Goal: Leave review/rating

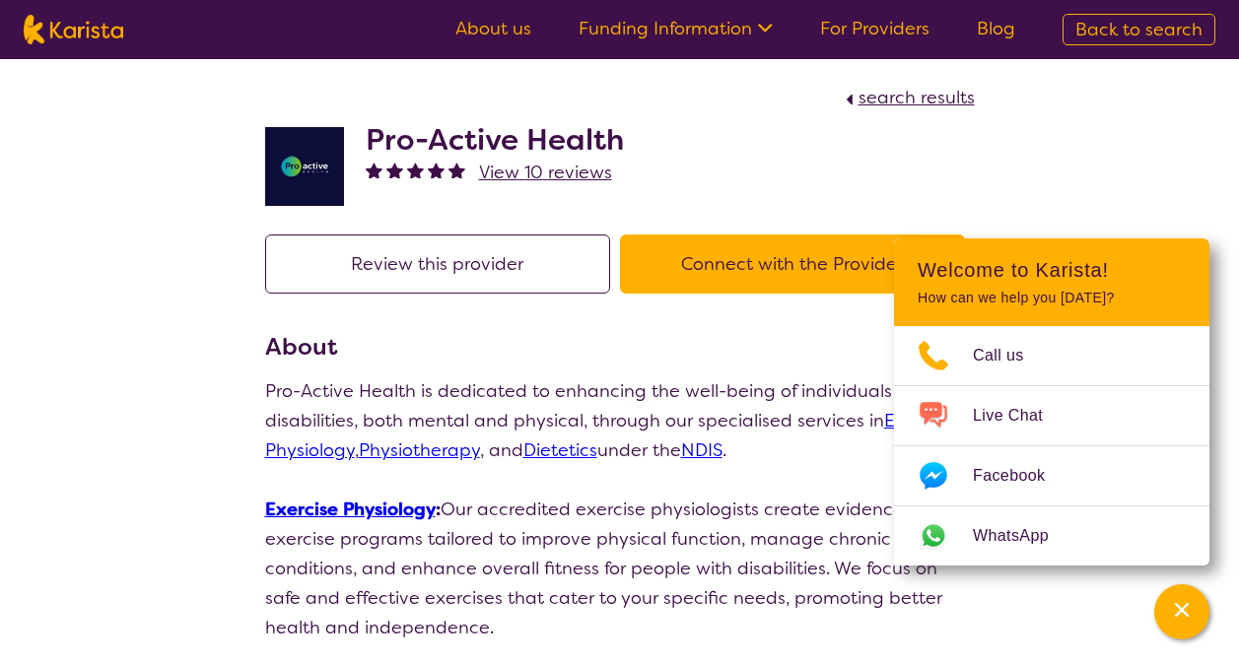
scroll to position [394, 0]
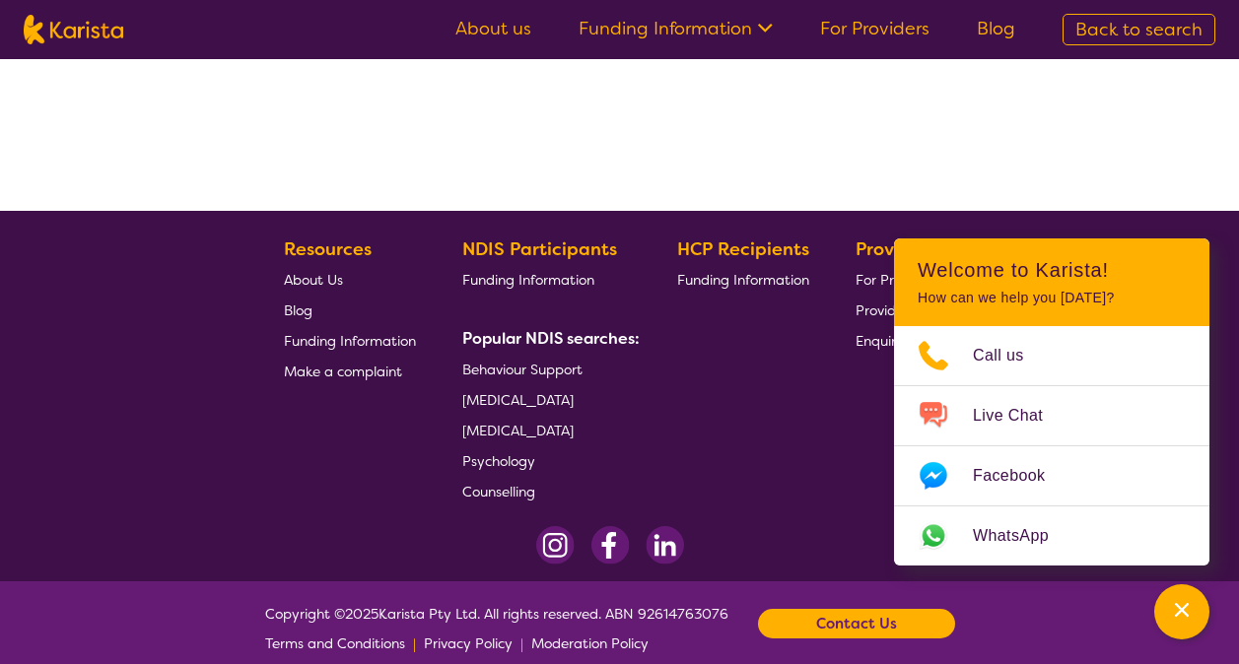
select select "by_score"
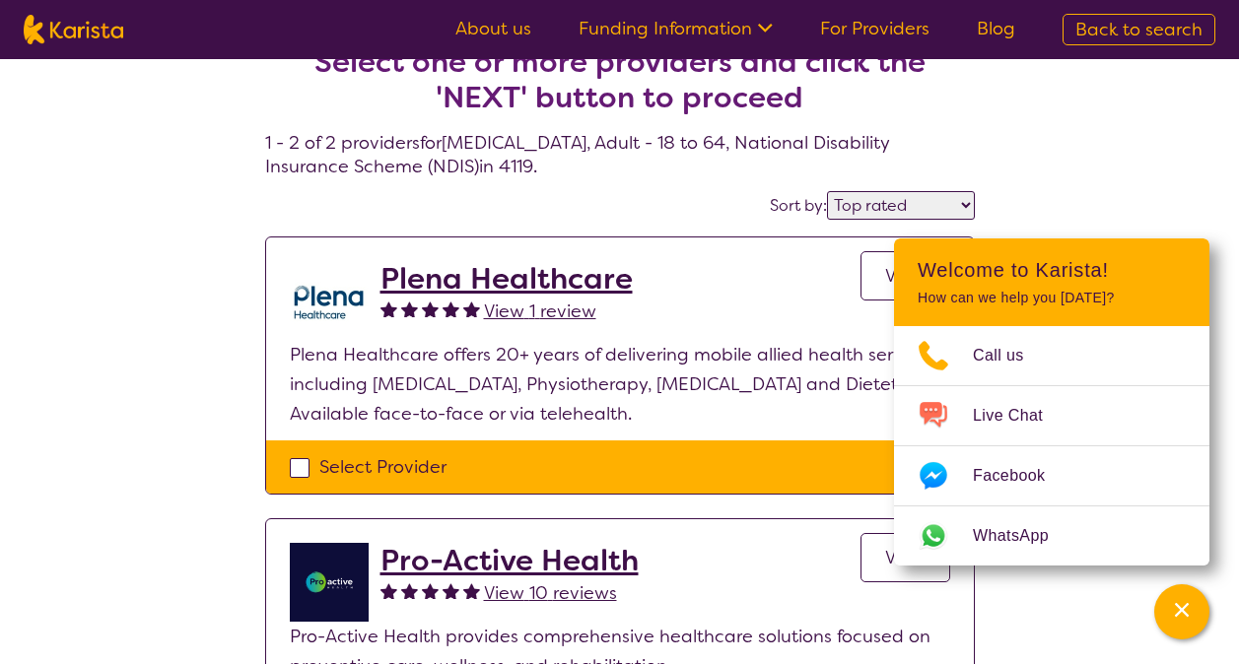
scroll to position [0, 0]
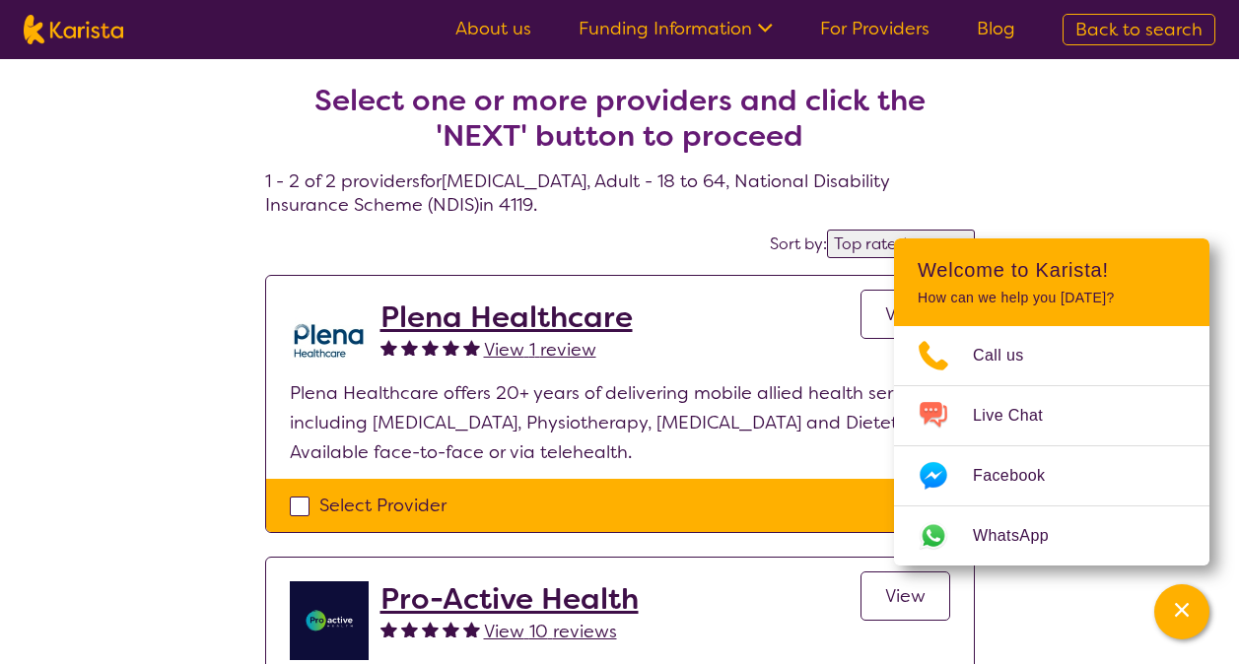
click at [553, 316] on h2 "Plena Healthcare" at bounding box center [506, 317] width 252 height 35
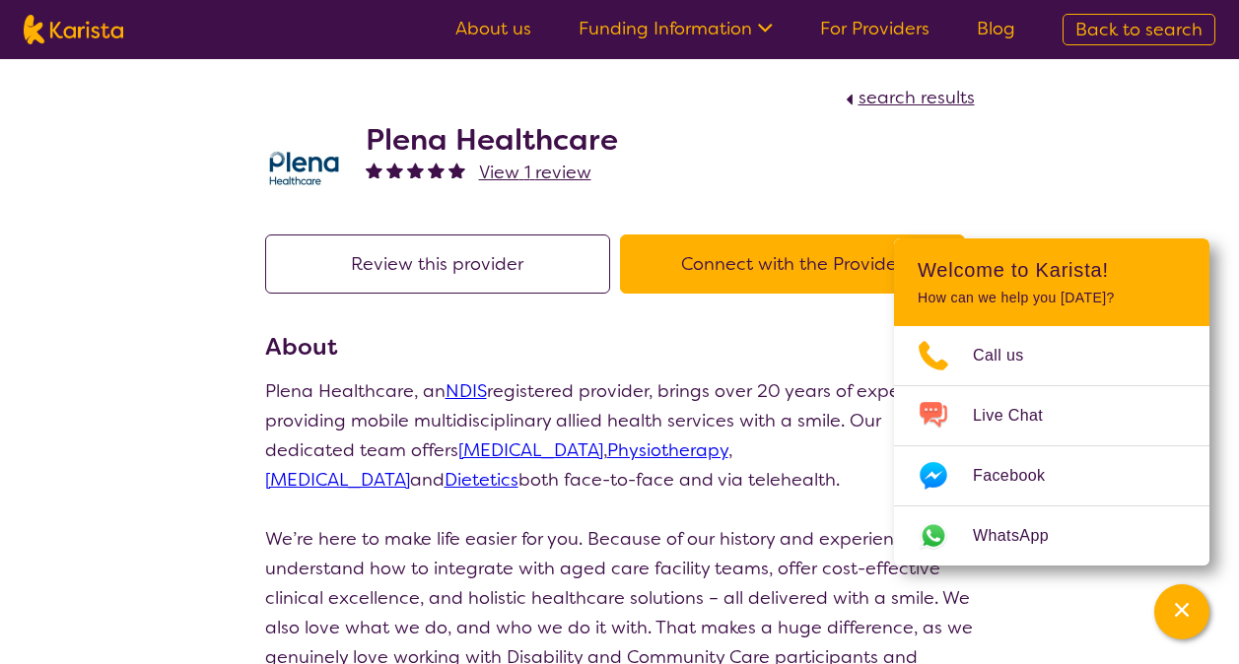
click at [499, 273] on button "Review this provider" at bounding box center [437, 264] width 345 height 59
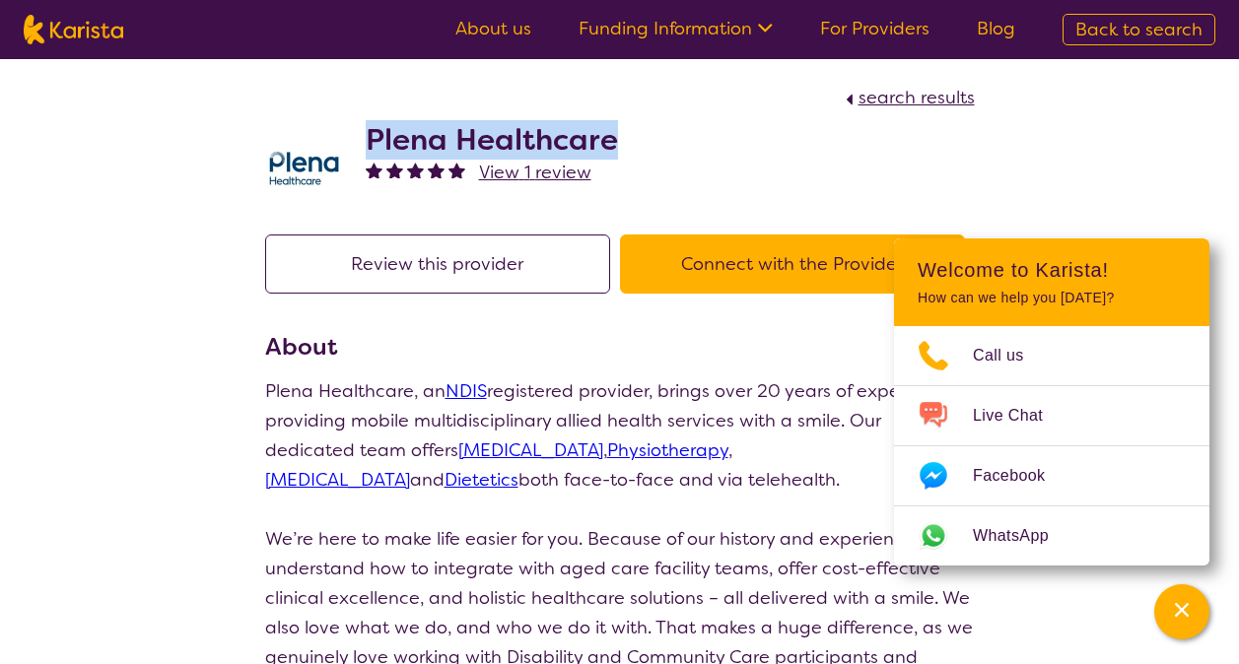
drag, startPoint x: 639, startPoint y: 141, endPoint x: 355, endPoint y: 142, distance: 283.9
click at [355, 142] on div "Plena Healthcare View 1 review" at bounding box center [620, 161] width 710 height 99
copy h2 "Plena Healthcare"
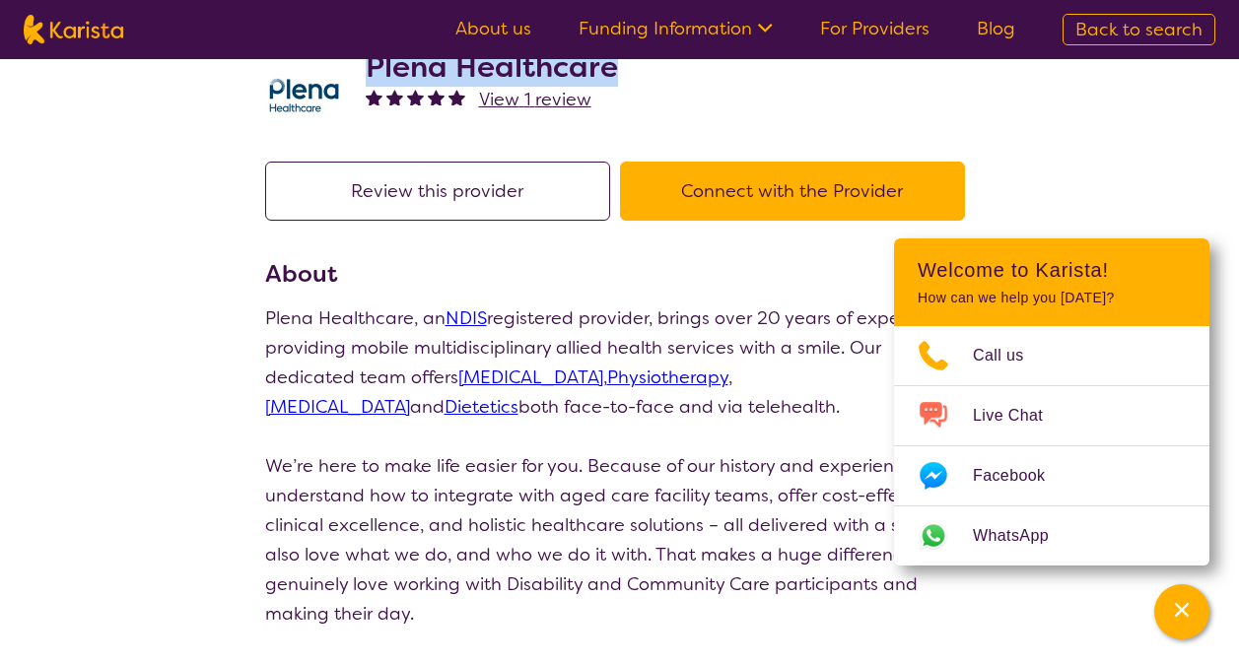
scroll to position [197, 0]
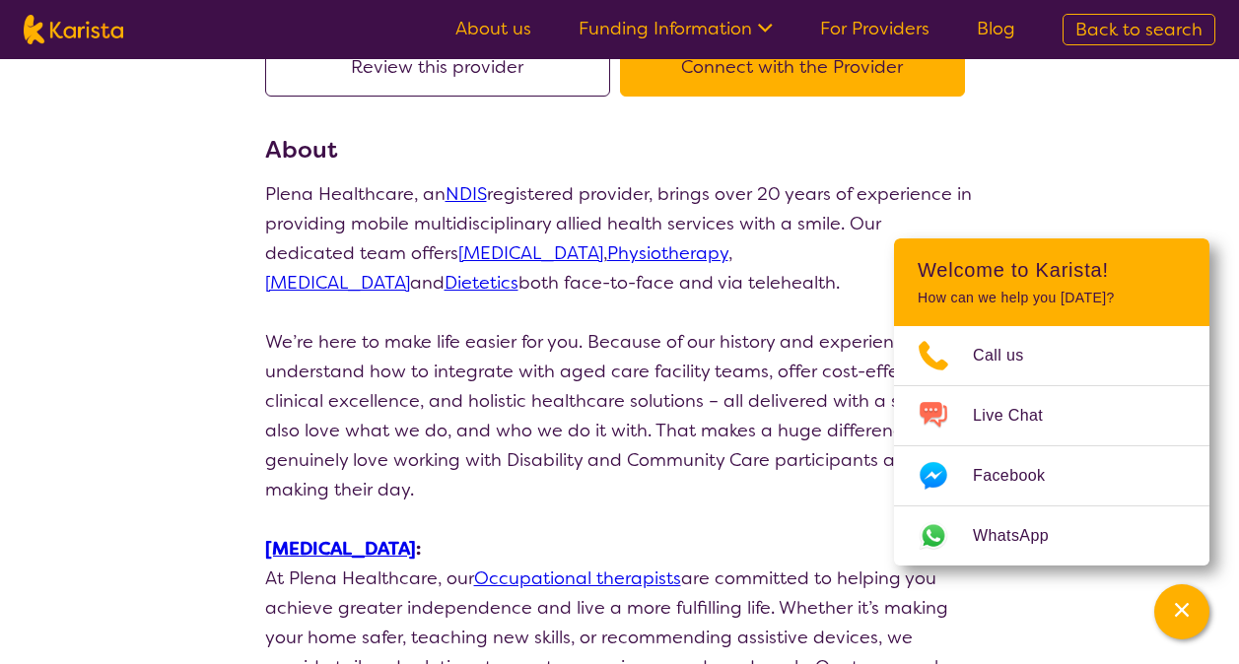
click at [634, 532] on p at bounding box center [620, 520] width 710 height 30
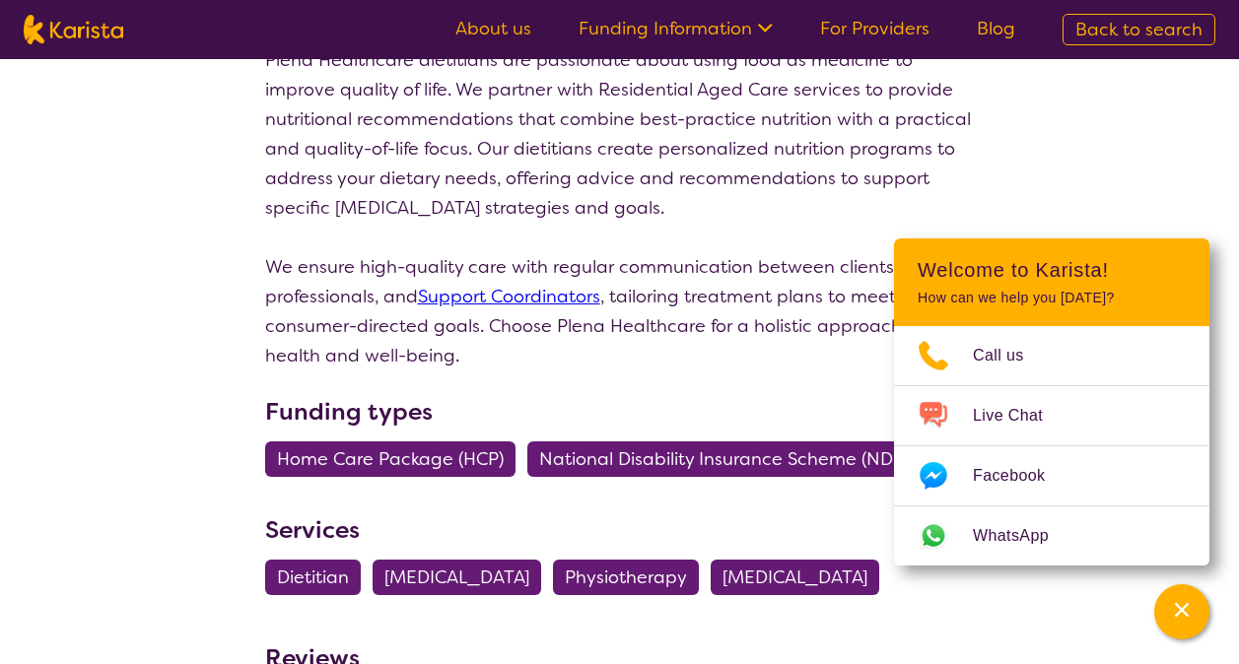
scroll to position [1971, 0]
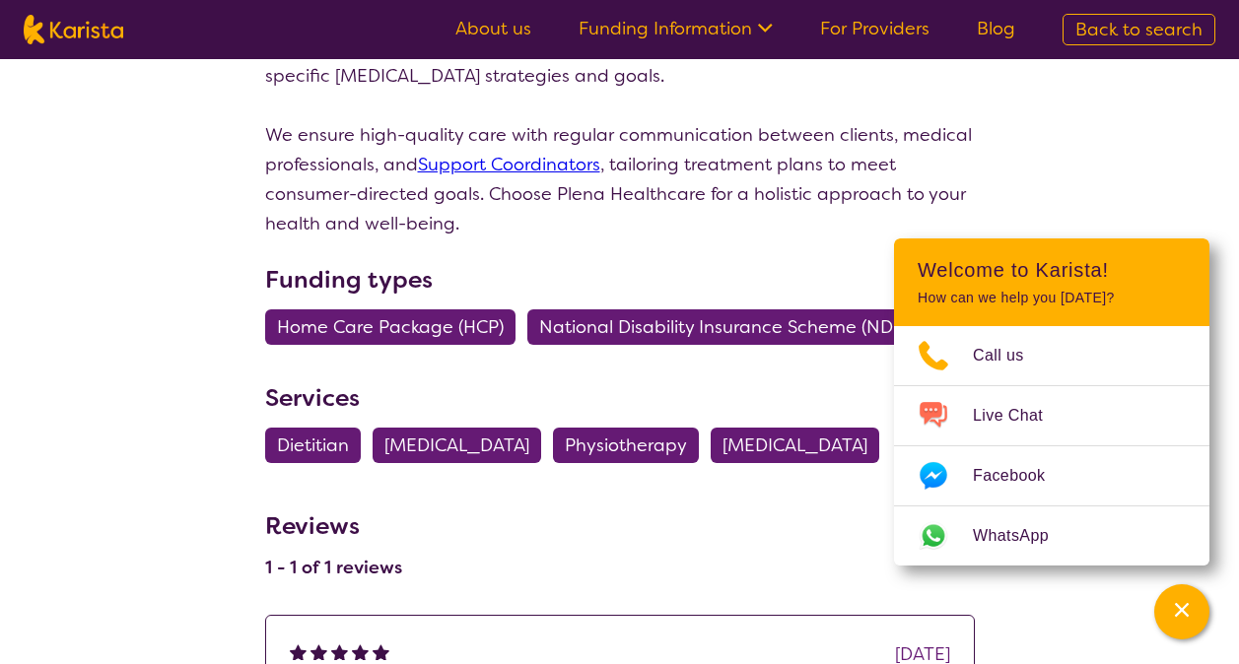
click at [650, 438] on section "Services Dietitian [MEDICAL_DATA] Physiotherapy [MEDICAL_DATA]" at bounding box center [620, 427] width 710 height 95
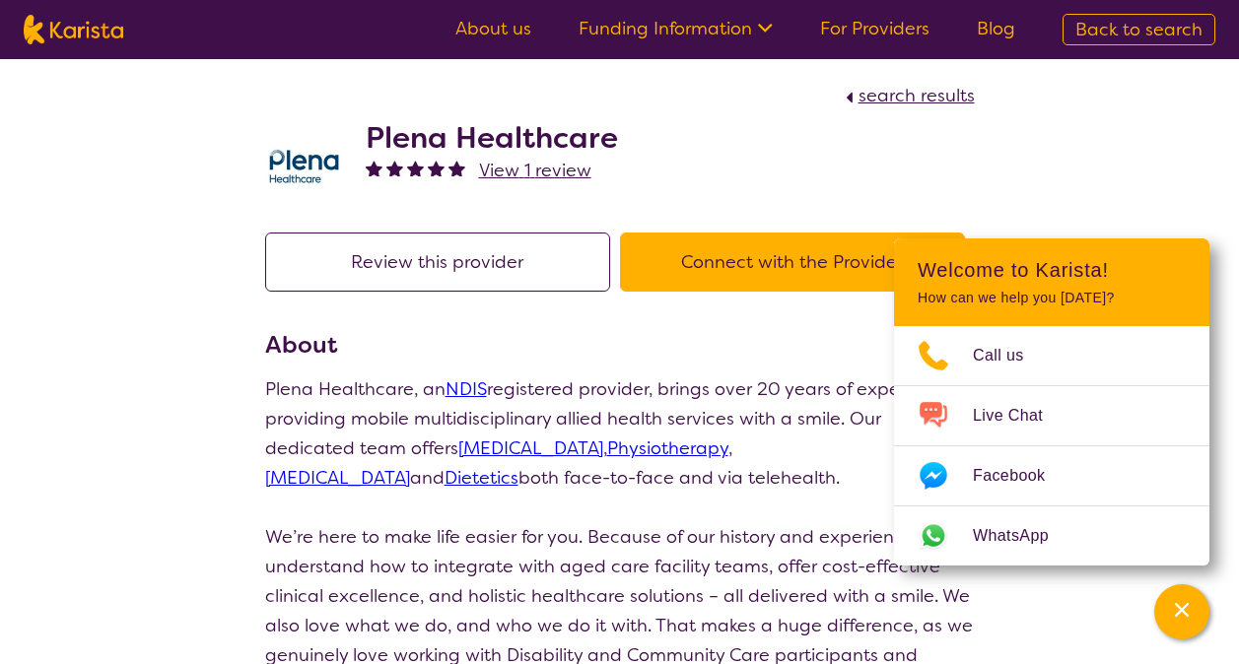
scroll to position [0, 0]
